Goal: Find contact information: Find contact information

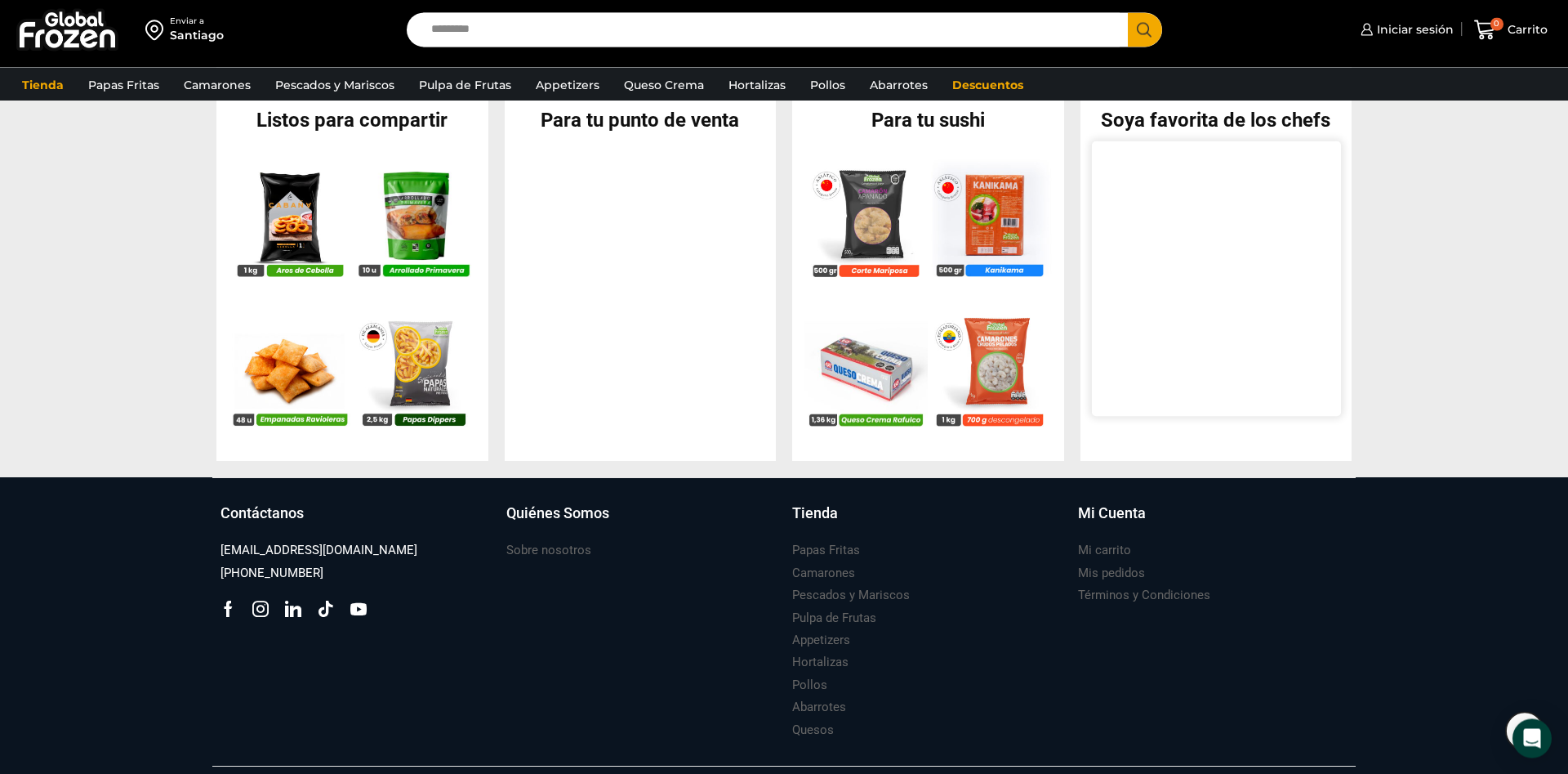
scroll to position [1631, 0]
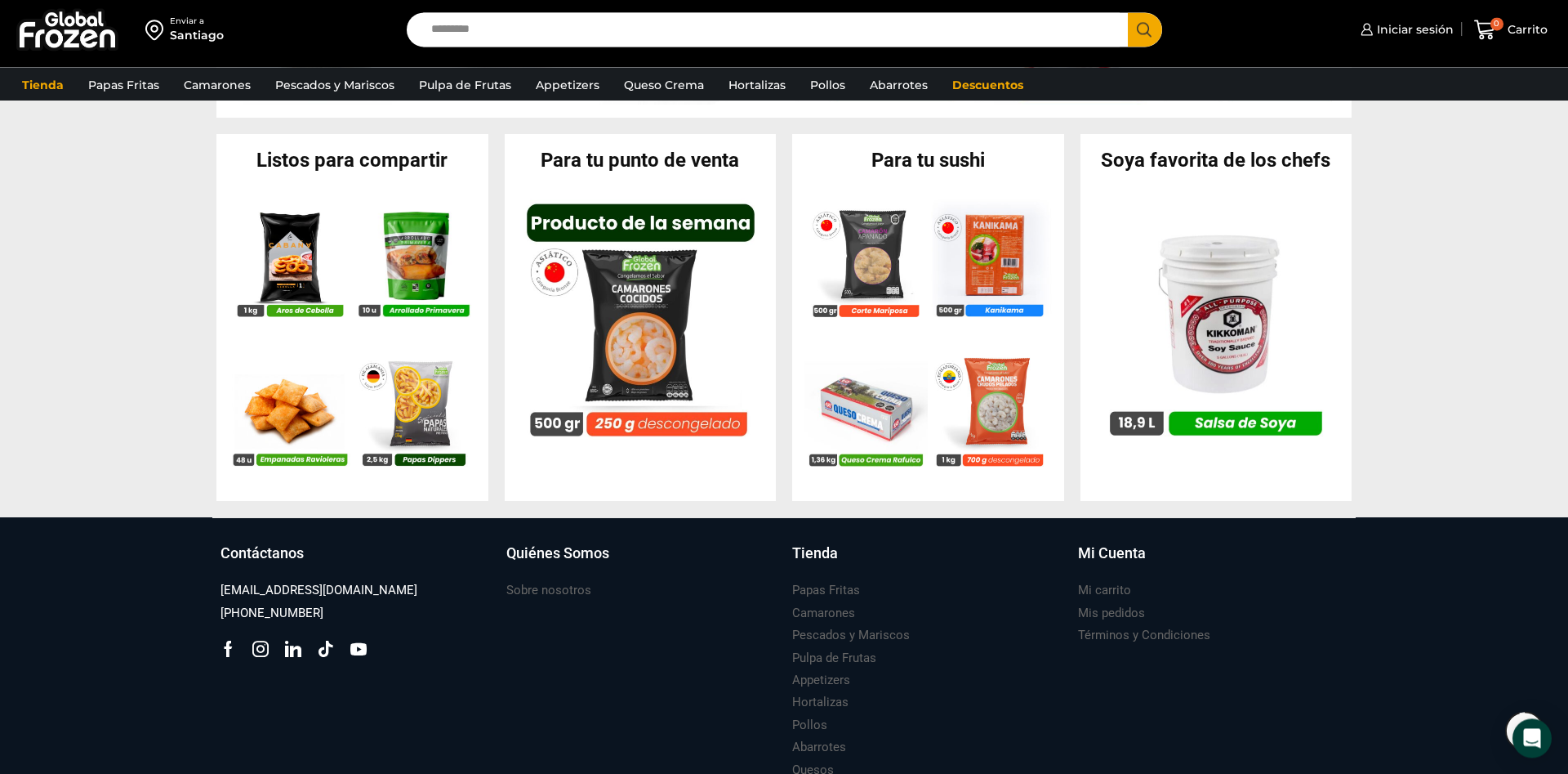
drag, startPoint x: 1474, startPoint y: 505, endPoint x: 1459, endPoint y: 485, distance: 25.0
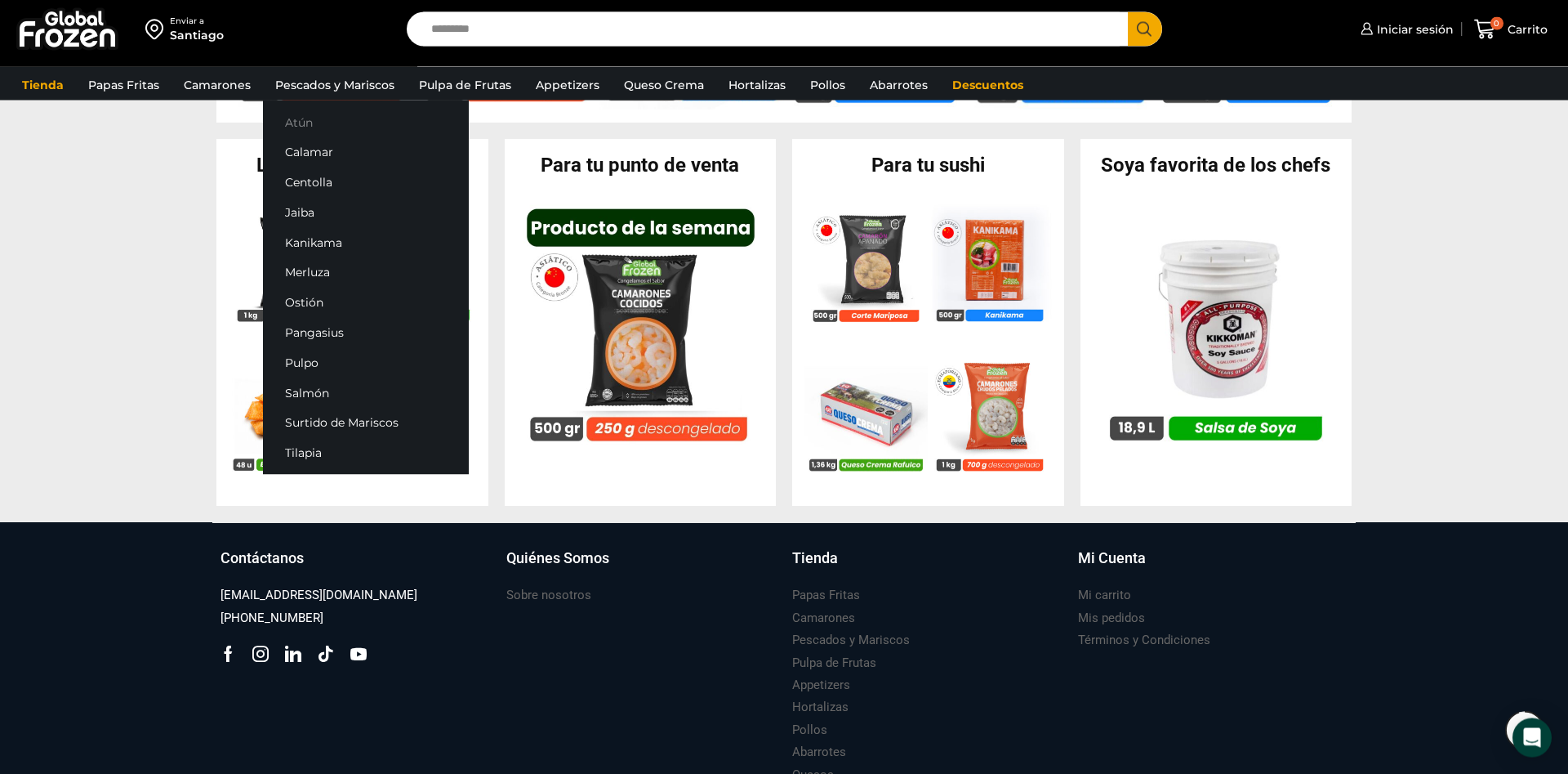
click at [299, 121] on link "Atún" at bounding box center [365, 122] width 206 height 31
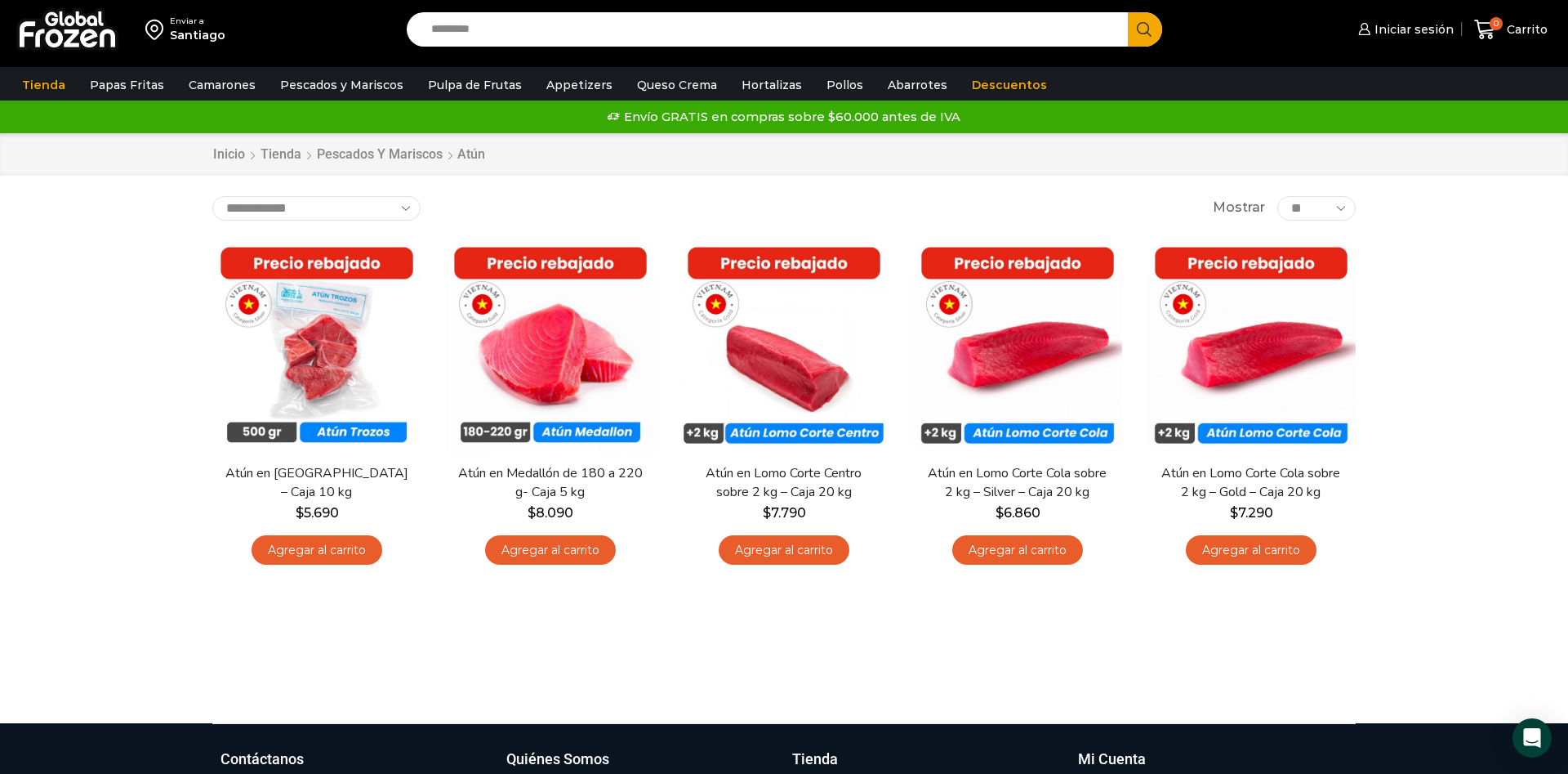
drag, startPoint x: 141, startPoint y: 498, endPoint x: 167, endPoint y: 404, distance: 97.5
click at [53, 32] on img at bounding box center [67, 29] width 102 height 43
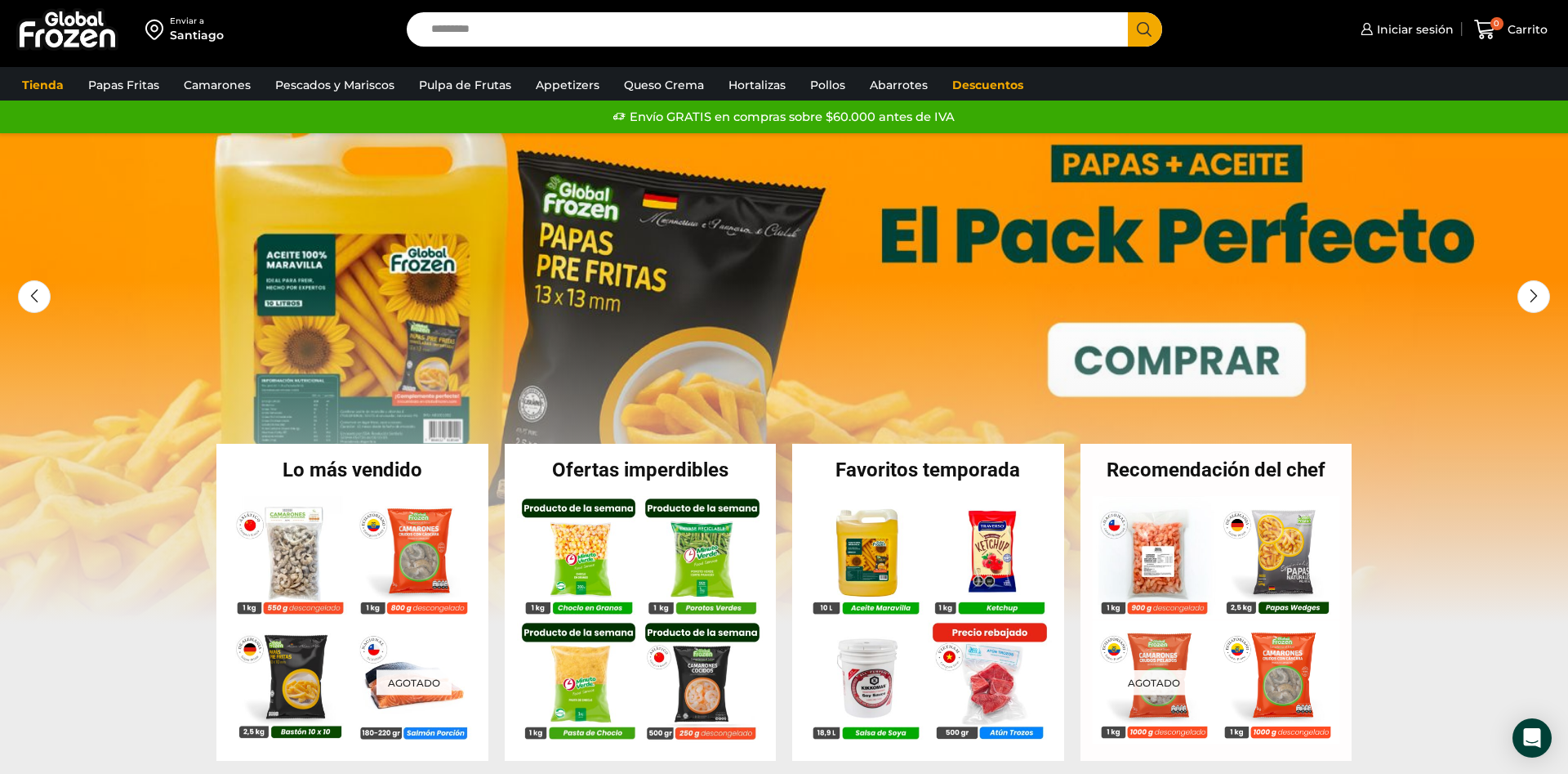
drag, startPoint x: 1564, startPoint y: 418, endPoint x: 1533, endPoint y: 469, distance: 59.7
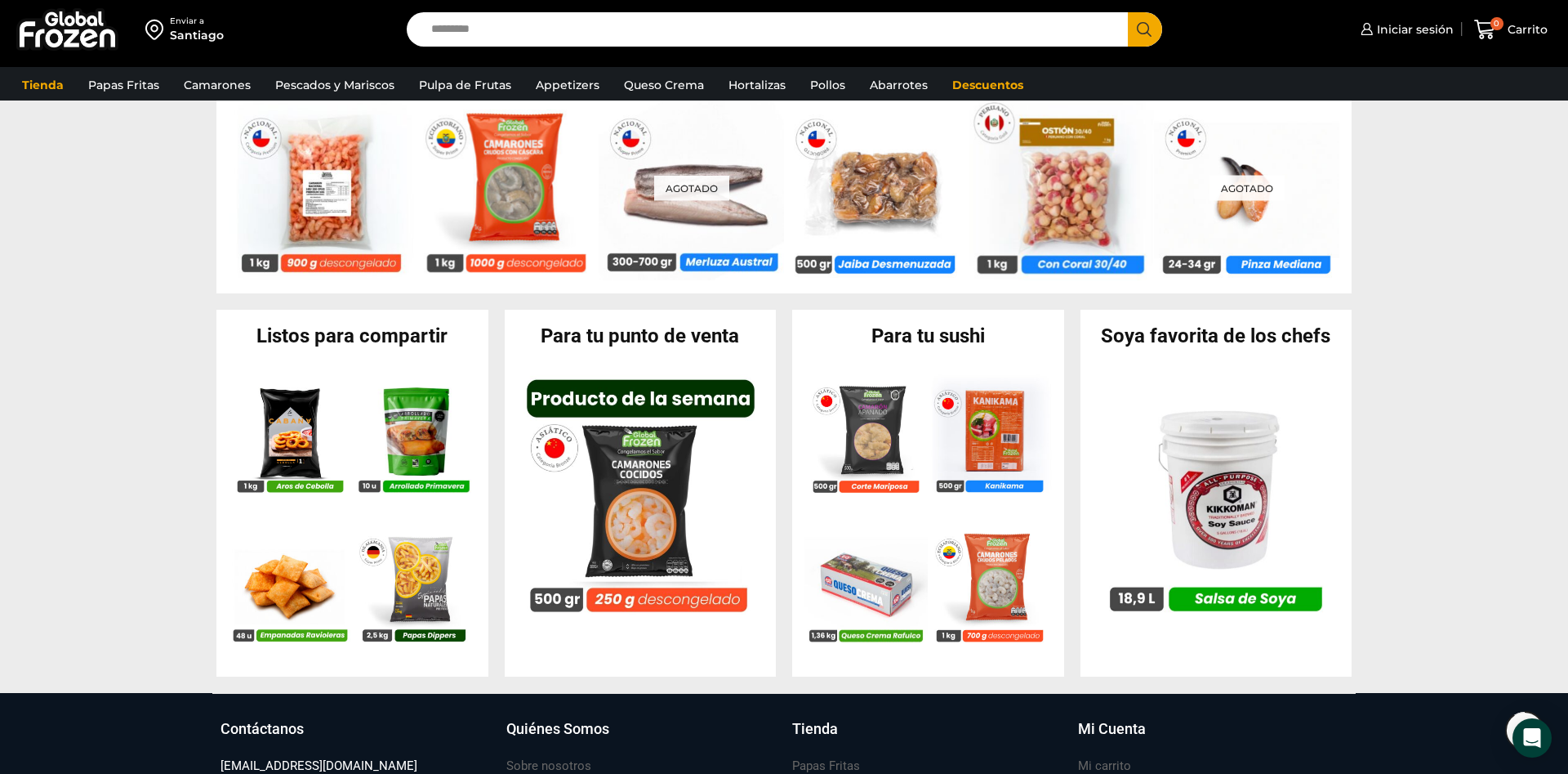
scroll to position [1631, 0]
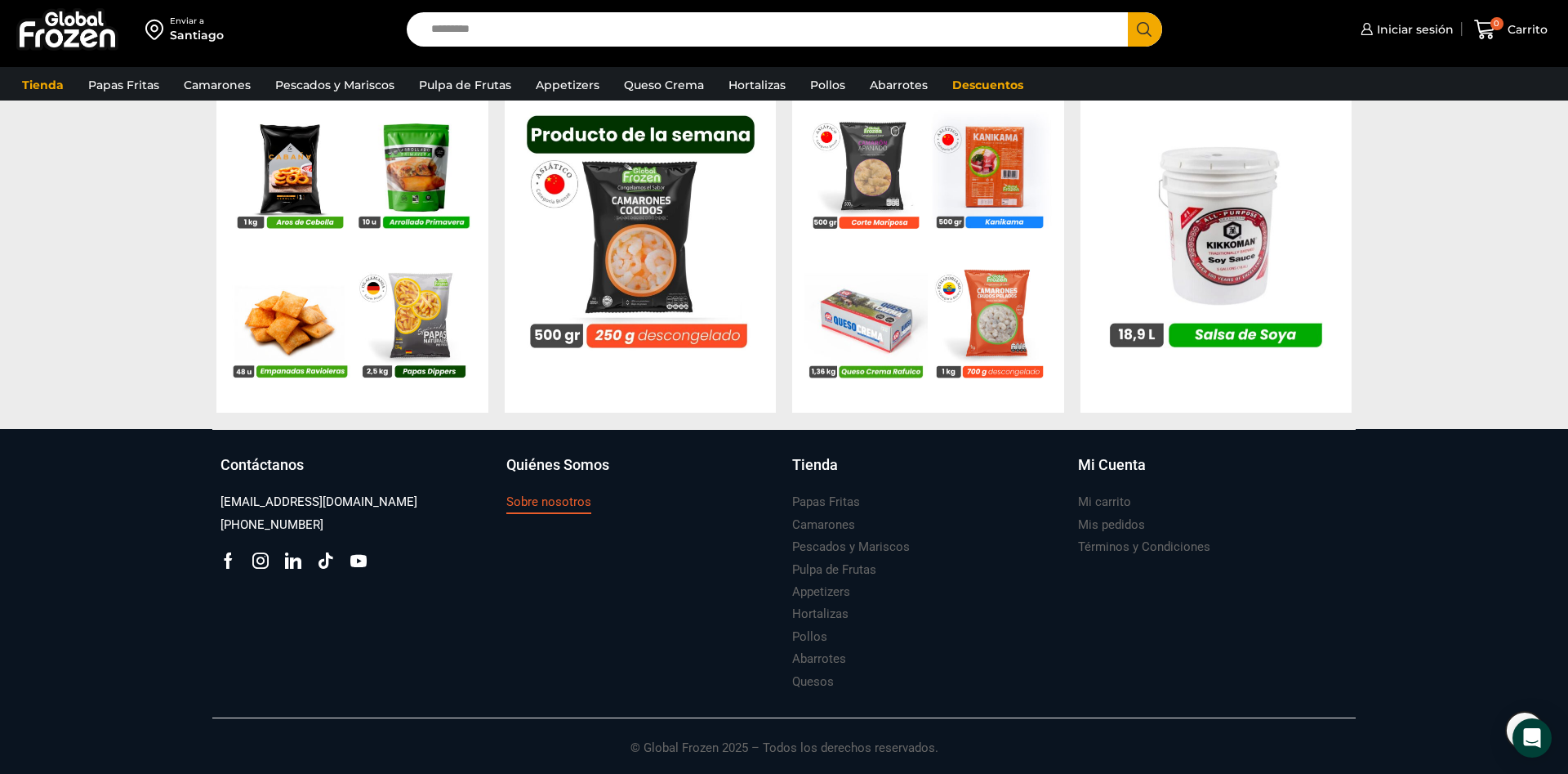
click at [580, 497] on h3 "Sobre nosotros" at bounding box center [548, 503] width 85 height 18
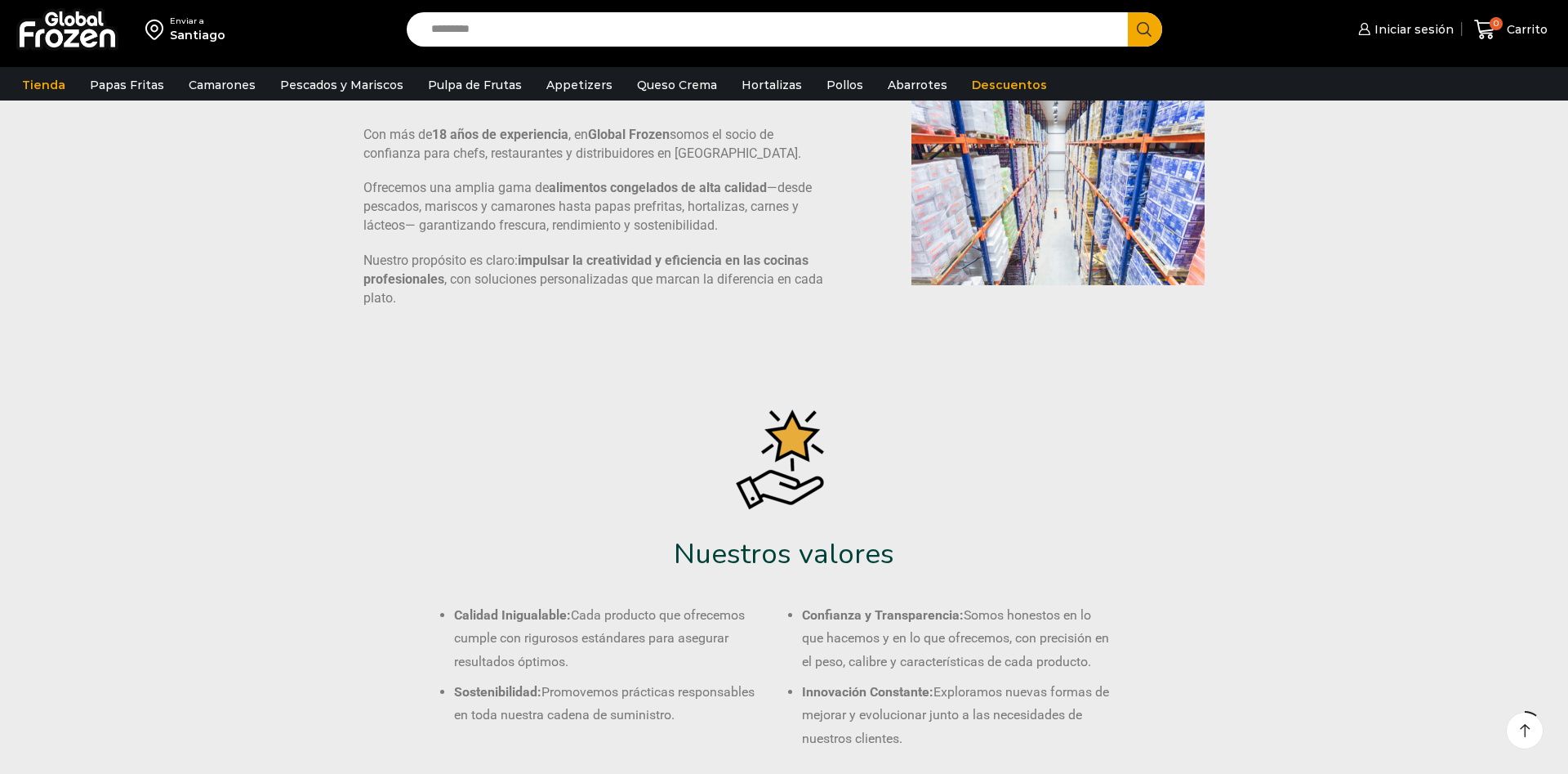
drag, startPoint x: 304, startPoint y: 369, endPoint x: 316, endPoint y: 387, distance: 21.6
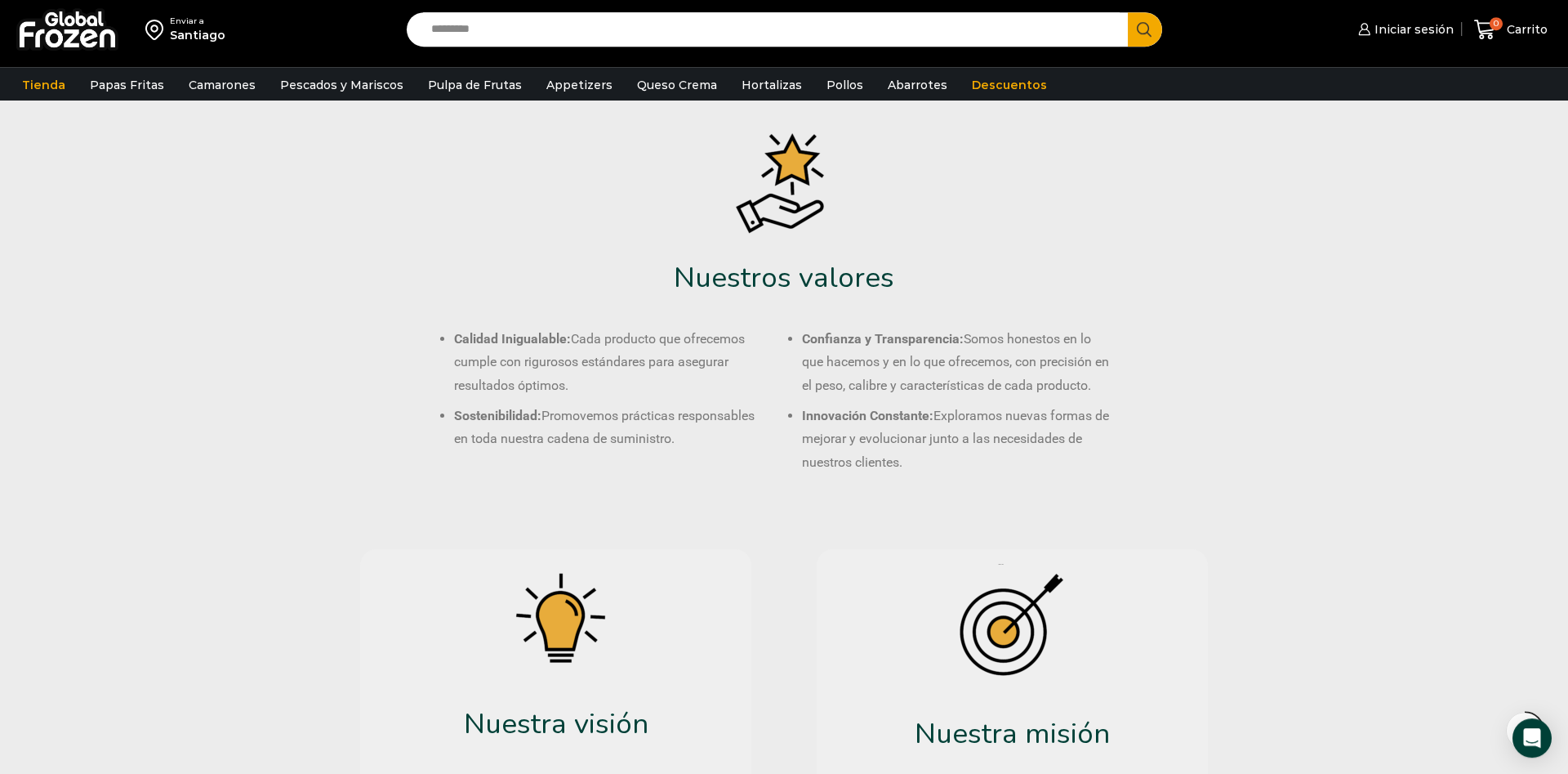
scroll to position [416, 0]
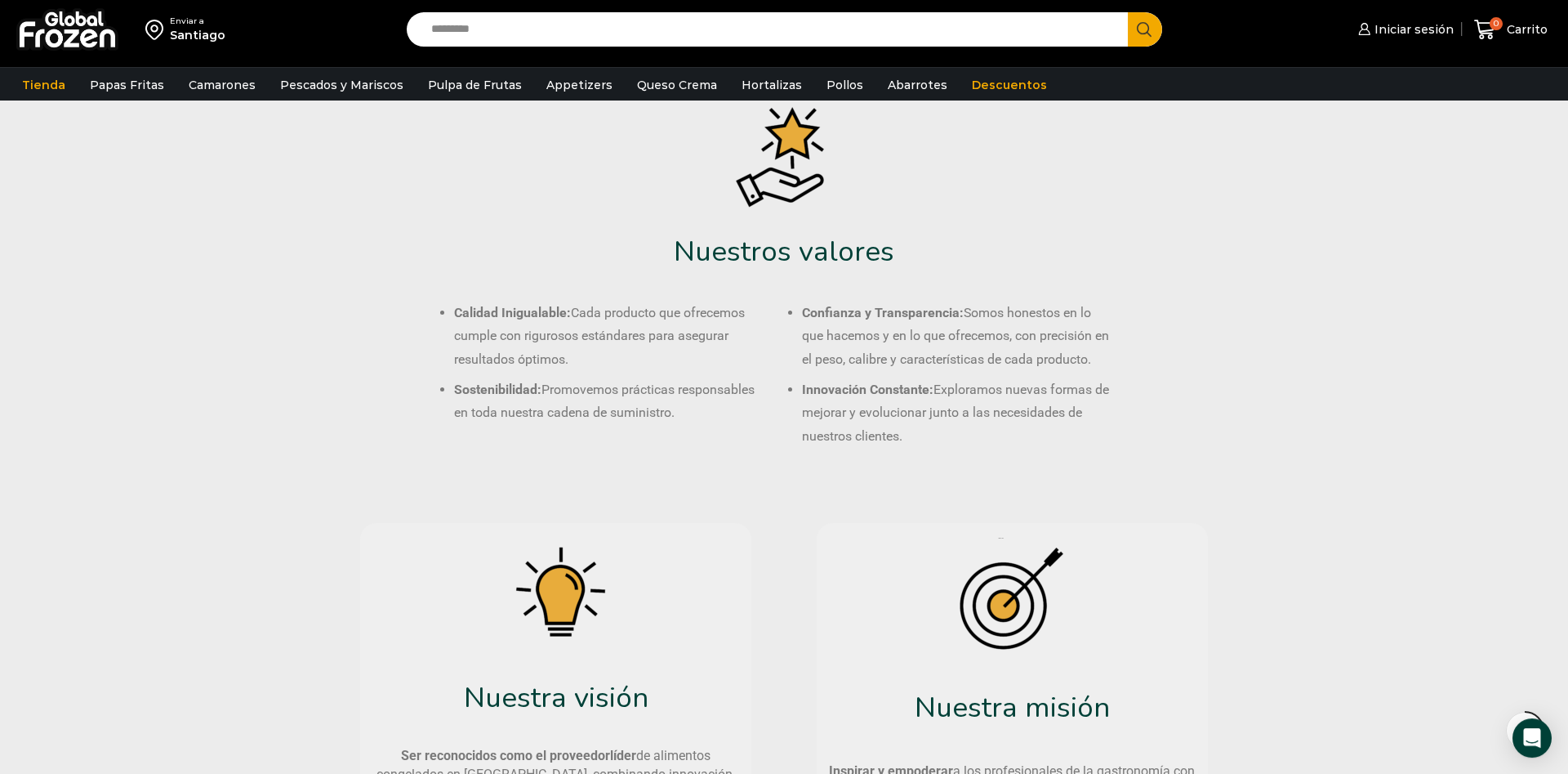
drag, startPoint x: 364, startPoint y: 528, endPoint x: 404, endPoint y: 575, distance: 61.7
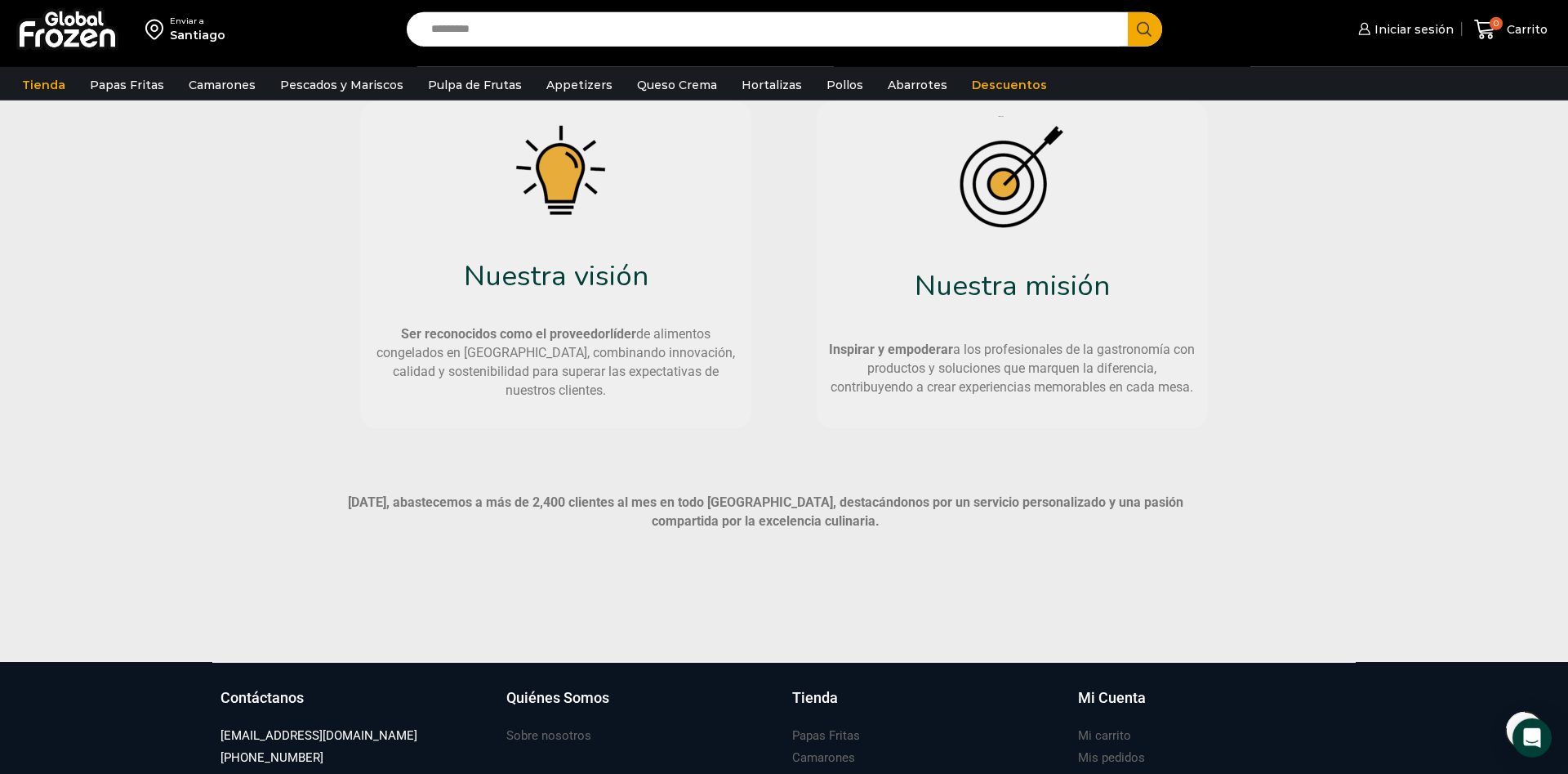
drag, startPoint x: 1339, startPoint y: 525, endPoint x: 1302, endPoint y: 564, distance: 53.8
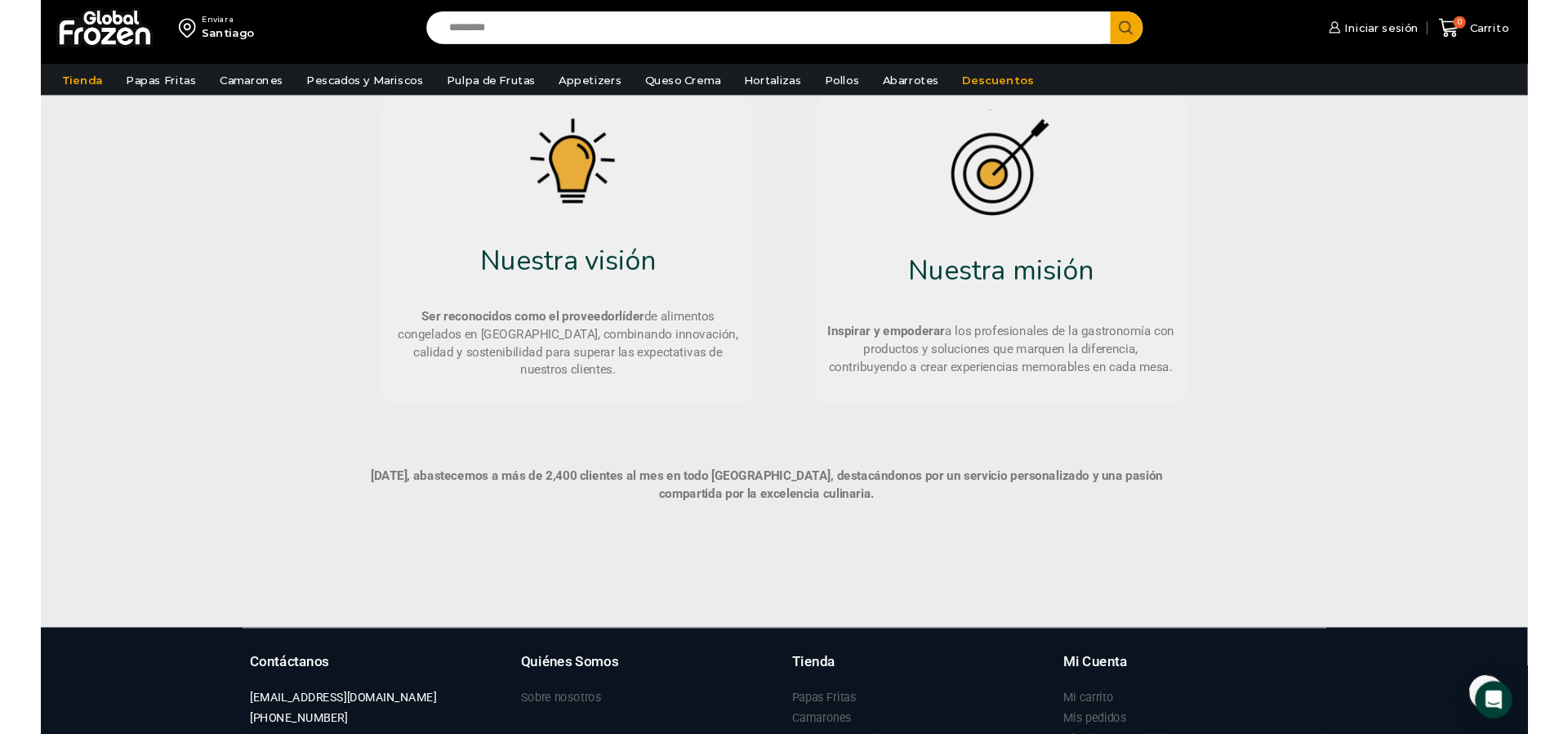
scroll to position [891, 0]
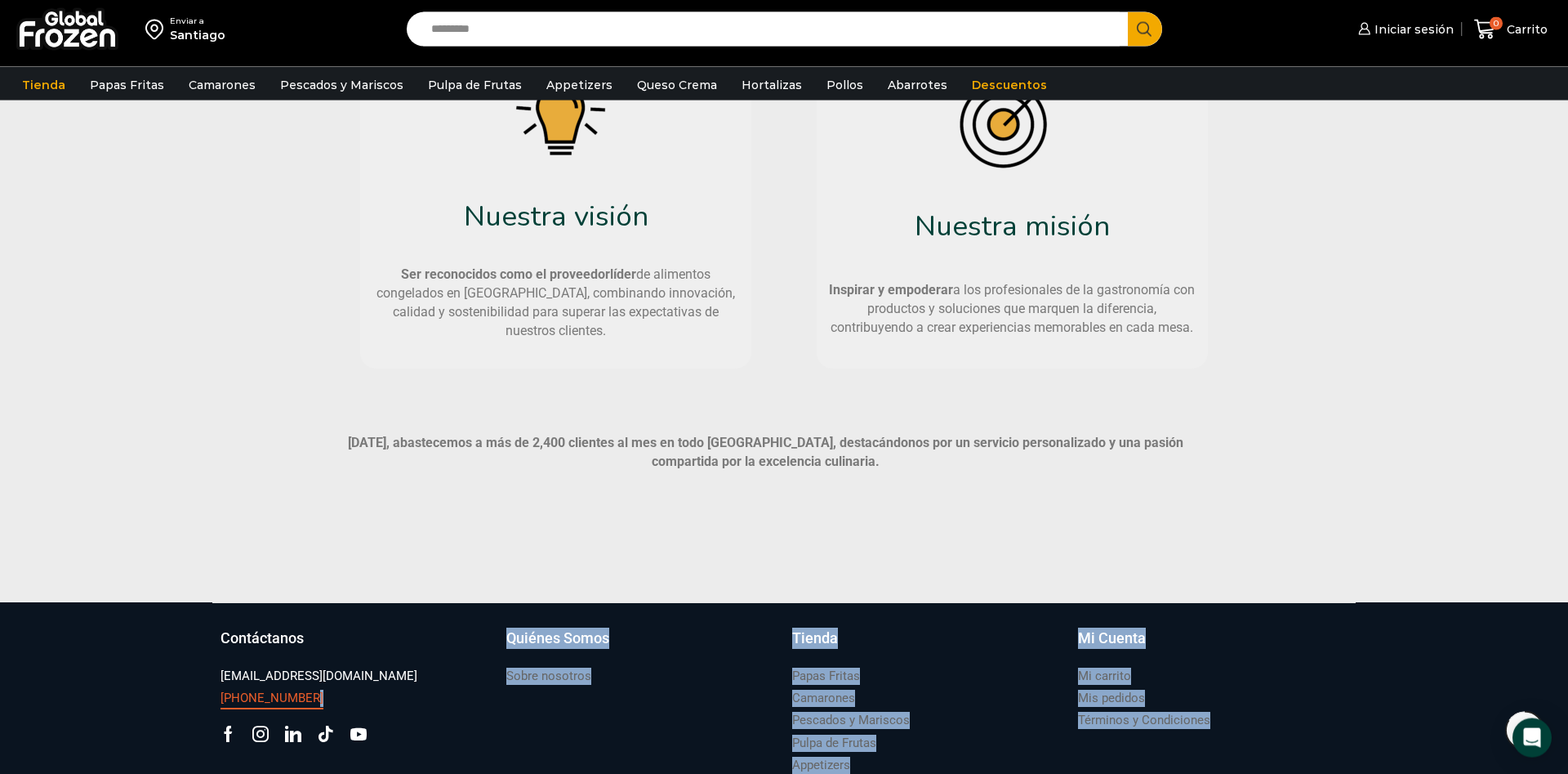
drag, startPoint x: 185, startPoint y: 702, endPoint x: 296, endPoint y: 699, distance: 111.0
click at [296, 699] on footer "Suscríbete y no te pierdas nuestras ofertas y novedades ****** Contáctanos [EMA…" at bounding box center [784, 775] width 1568 height 346
click at [296, 699] on h3 "[PHONE_NUMBER]" at bounding box center [272, 698] width 103 height 18
click at [571, 749] on div "Quiénes Somos Sobre nosotros" at bounding box center [641, 747] width 286 height 239
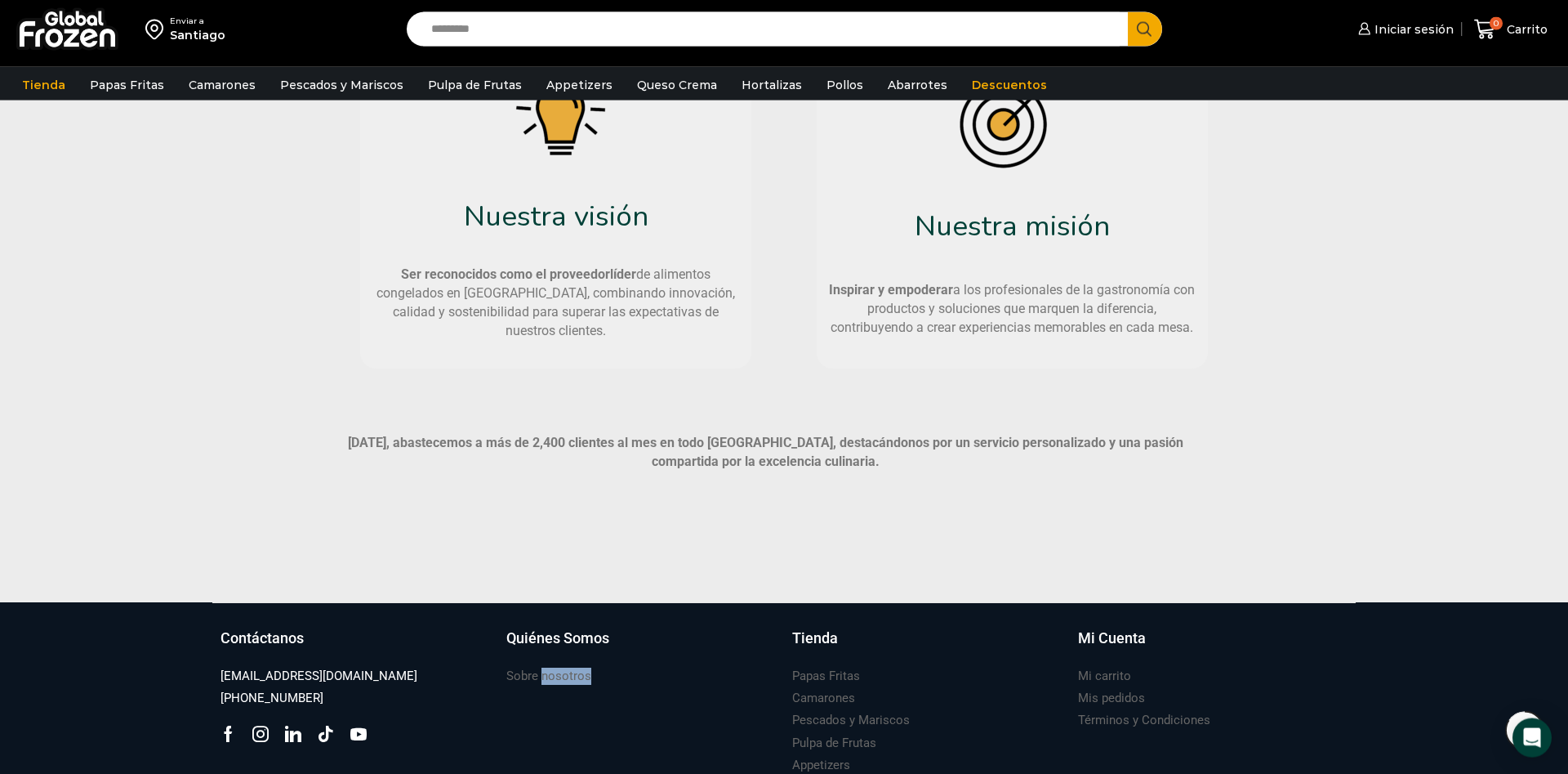
click at [571, 749] on div "Quiénes Somos Sobre nosotros" at bounding box center [641, 747] width 286 height 239
drag, startPoint x: 179, startPoint y: 700, endPoint x: 138, endPoint y: 703, distance: 41.1
click at [138, 703] on footer "Suscríbete y no te pierdas nuestras ofertas y novedades ****** Contáctanos [EMA…" at bounding box center [784, 775] width 1568 height 346
click at [247, 701] on h3 "[PHONE_NUMBER]" at bounding box center [272, 698] width 103 height 18
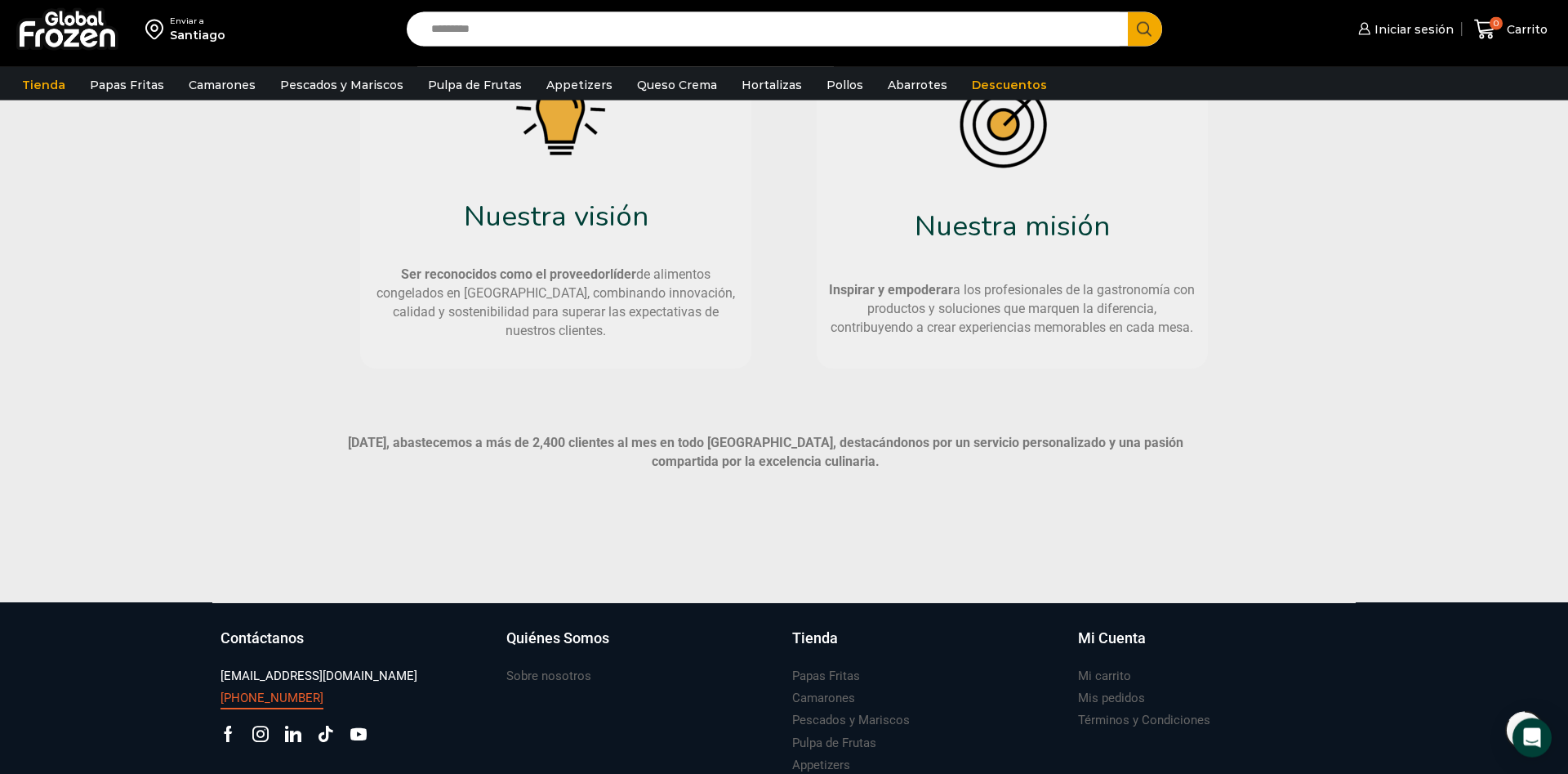
click at [247, 701] on h3 "[PHONE_NUMBER]" at bounding box center [272, 698] width 103 height 18
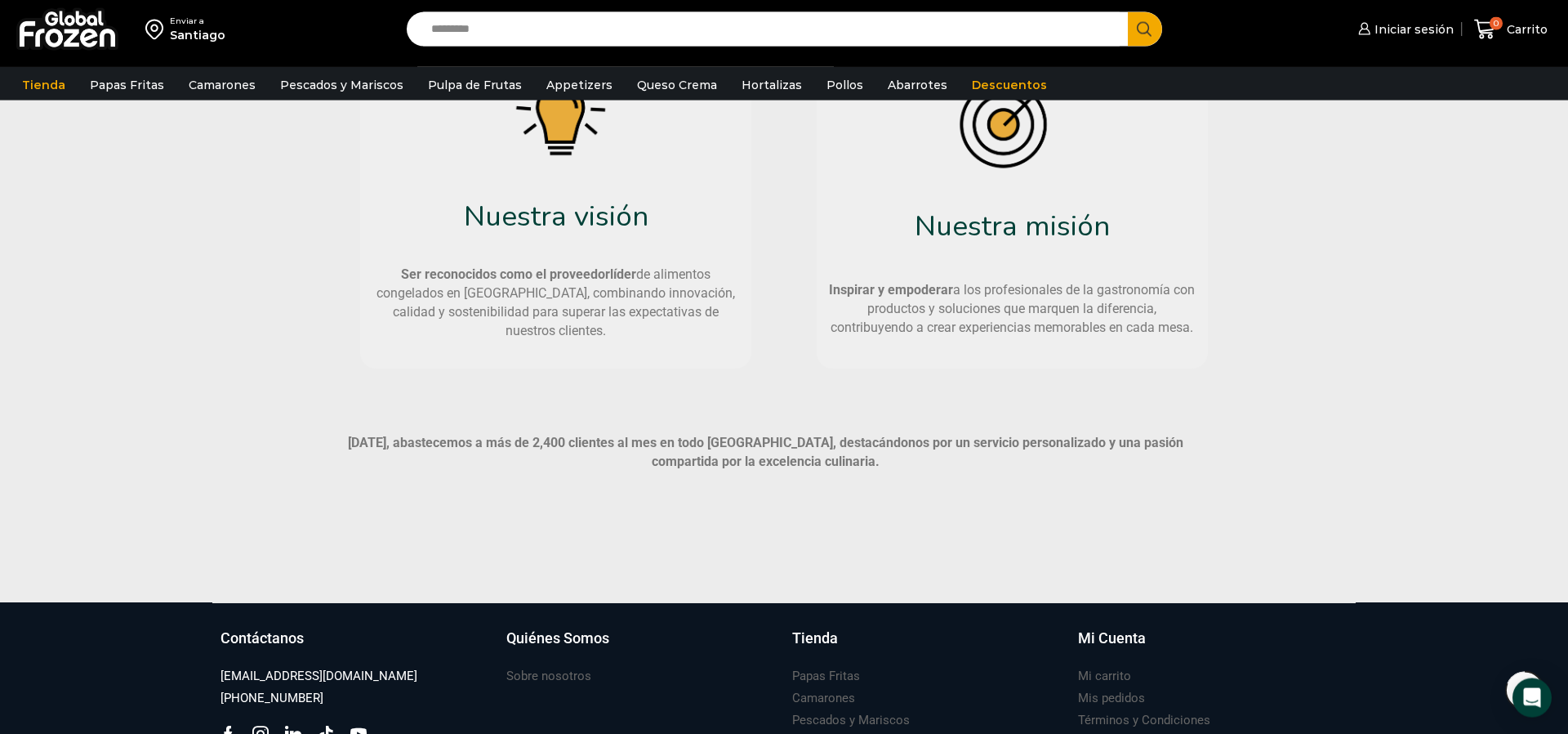
drag, startPoint x: 115, startPoint y: 673, endPoint x: 95, endPoint y: 642, distance: 36.9
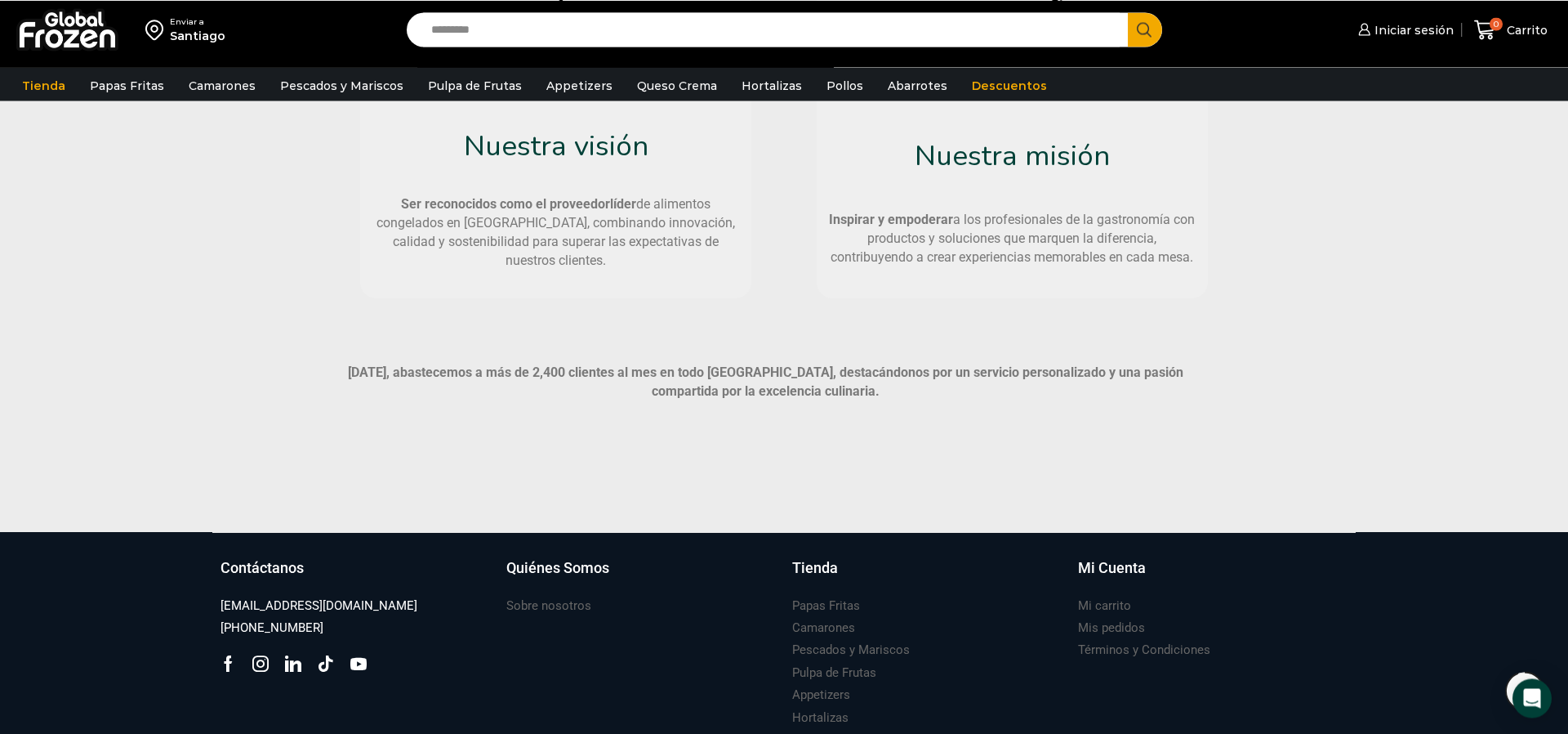
scroll to position [1107, 0]
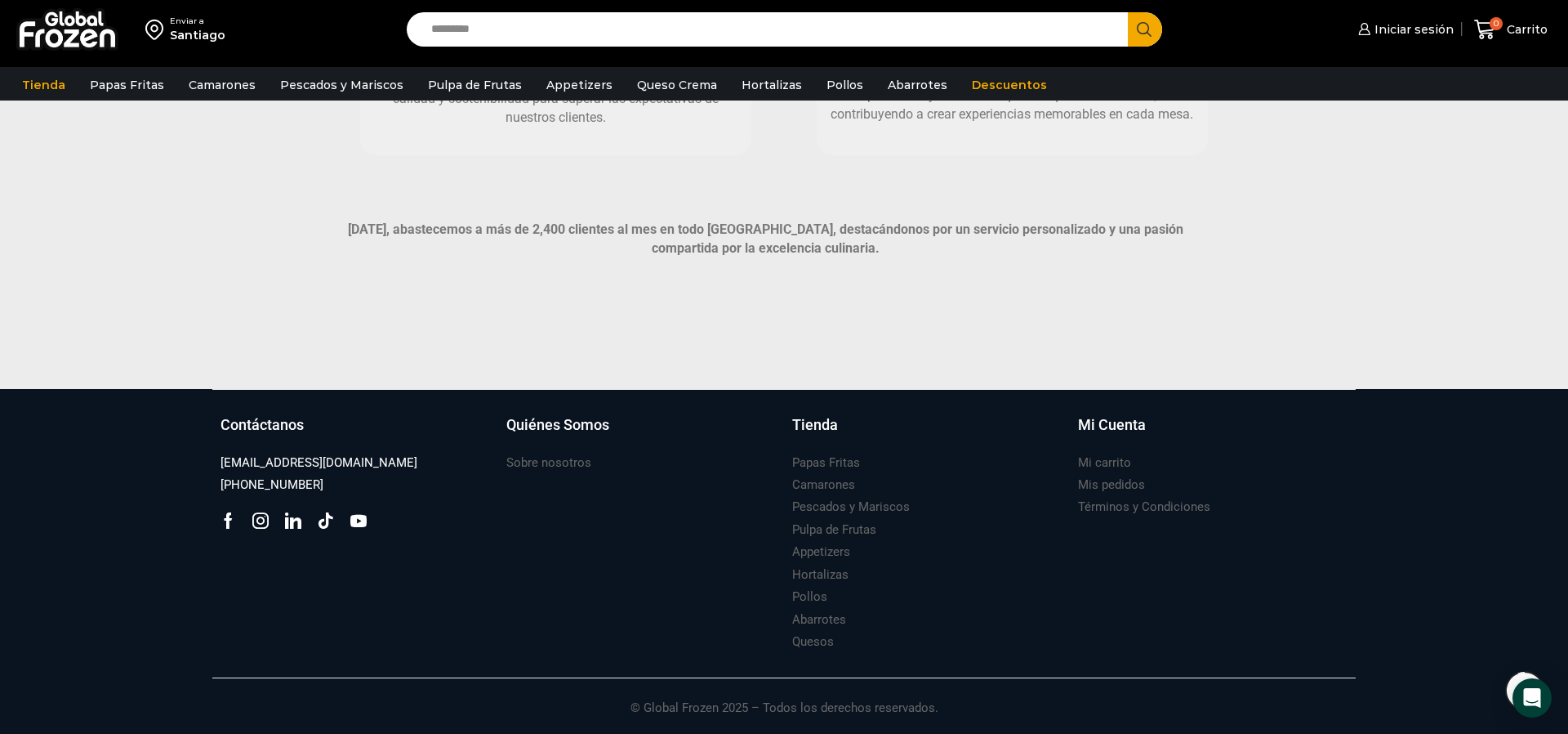
drag, startPoint x: 75, startPoint y: 550, endPoint x: 88, endPoint y: 559, distance: 15.8
copy h3 "[PHONE_NUMBER]"
drag, startPoint x: 200, startPoint y: 482, endPoint x: 318, endPoint y: 484, distance: 118.0
click at [318, 484] on div "Suscríbete y no te pierdas nuestras ofertas y novedades ****** Contáctanos [EMA…" at bounding box center [784, 561] width 1168 height 346
click at [318, 484] on div "[PHONE_NUMBER]" at bounding box center [355, 484] width 270 height 22
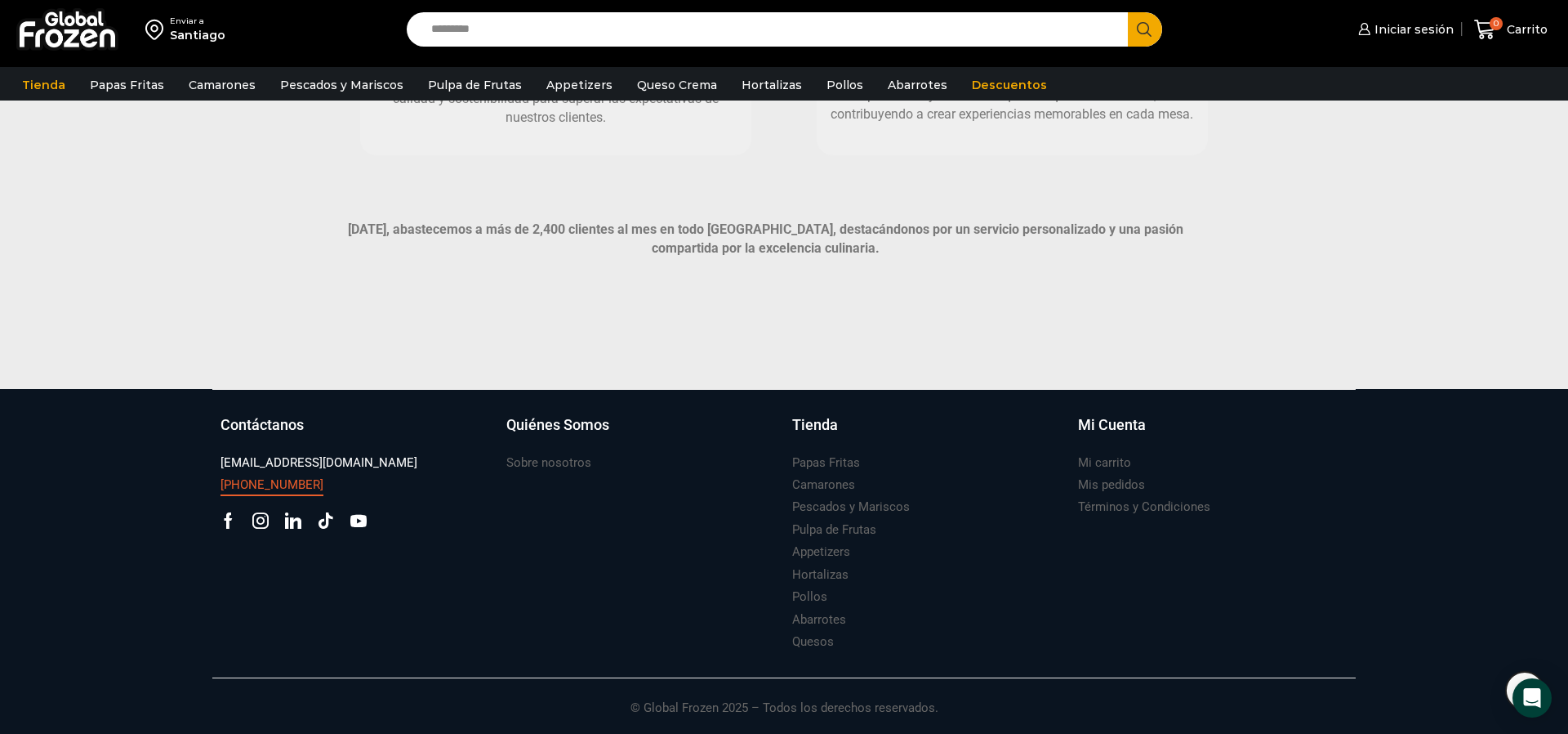
click at [291, 476] on h3 "[PHONE_NUMBER]" at bounding box center [272, 485] width 103 height 18
